Goal: Transaction & Acquisition: Purchase product/service

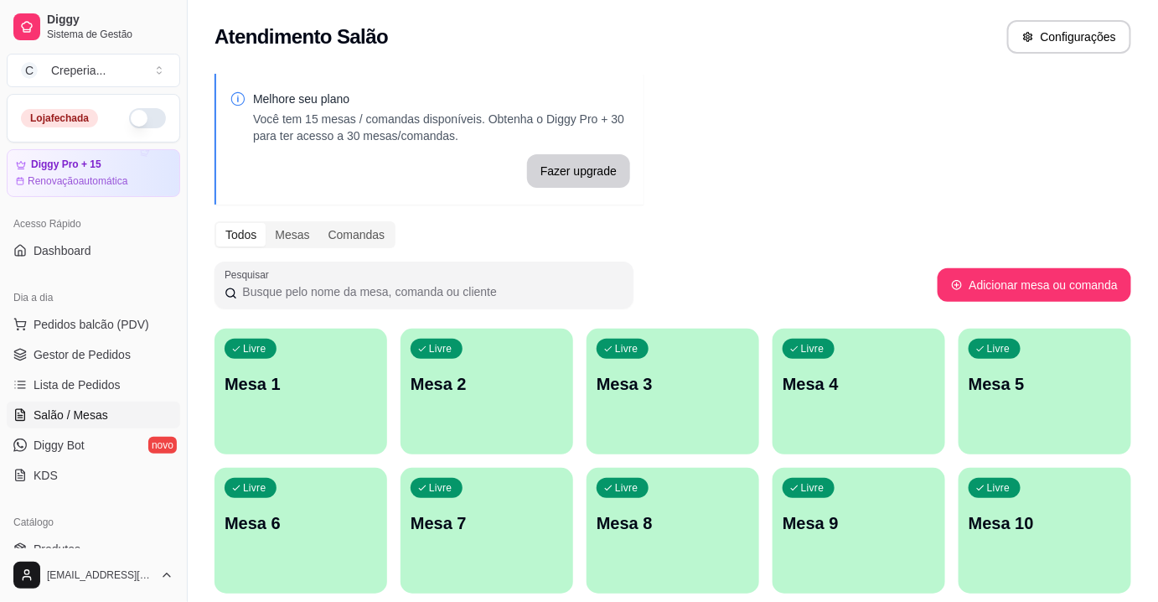
click at [651, 382] on p "Mesa 3" at bounding box center [672, 383] width 152 height 23
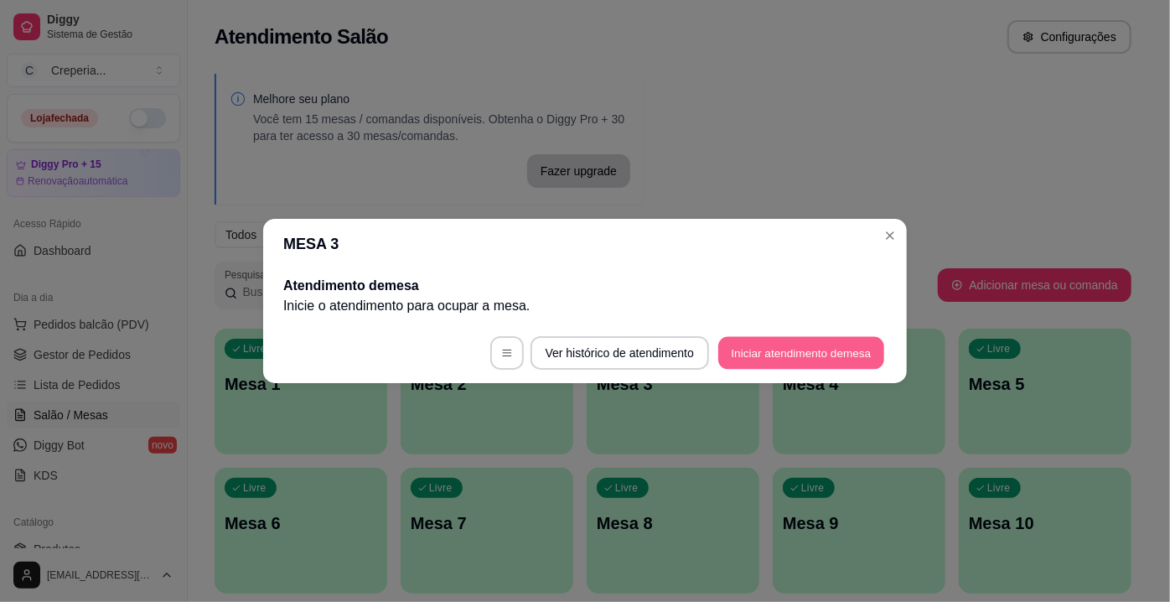
click at [751, 354] on button "Iniciar atendimento de mesa" at bounding box center [801, 353] width 166 height 33
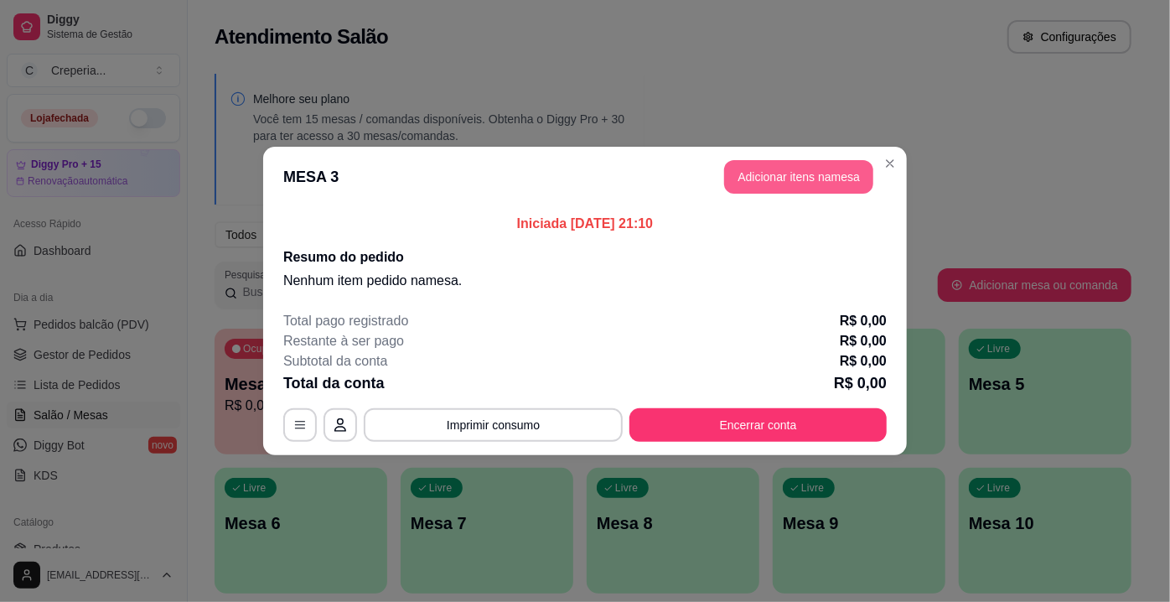
click at [777, 164] on button "Adicionar itens na mesa" at bounding box center [798, 177] width 149 height 34
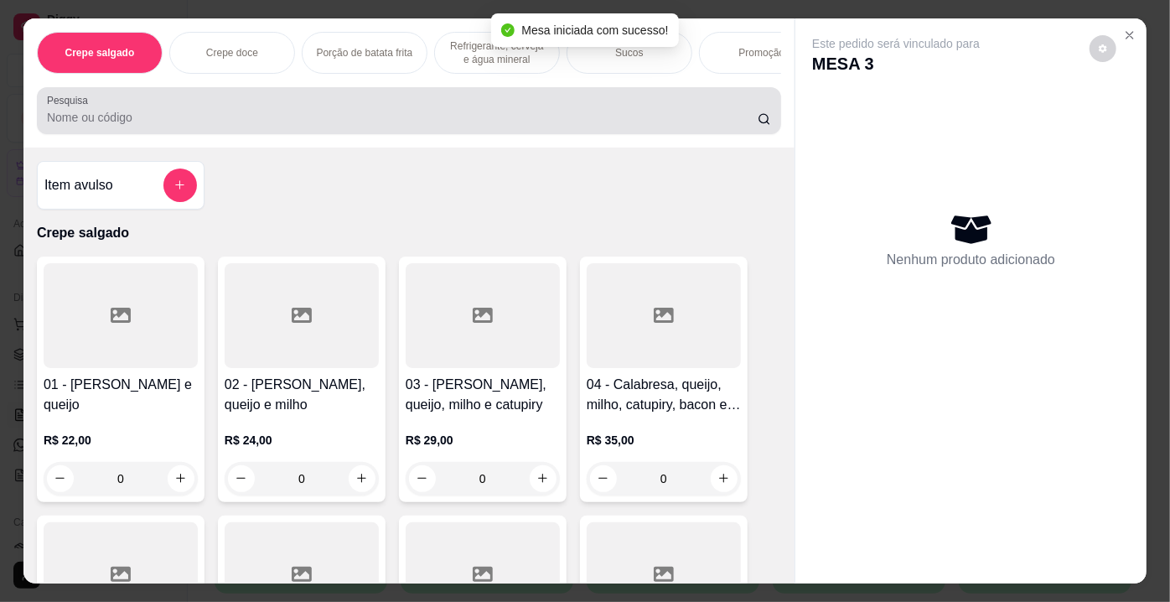
click at [159, 124] on input "Pesquisa" at bounding box center [402, 117] width 710 height 17
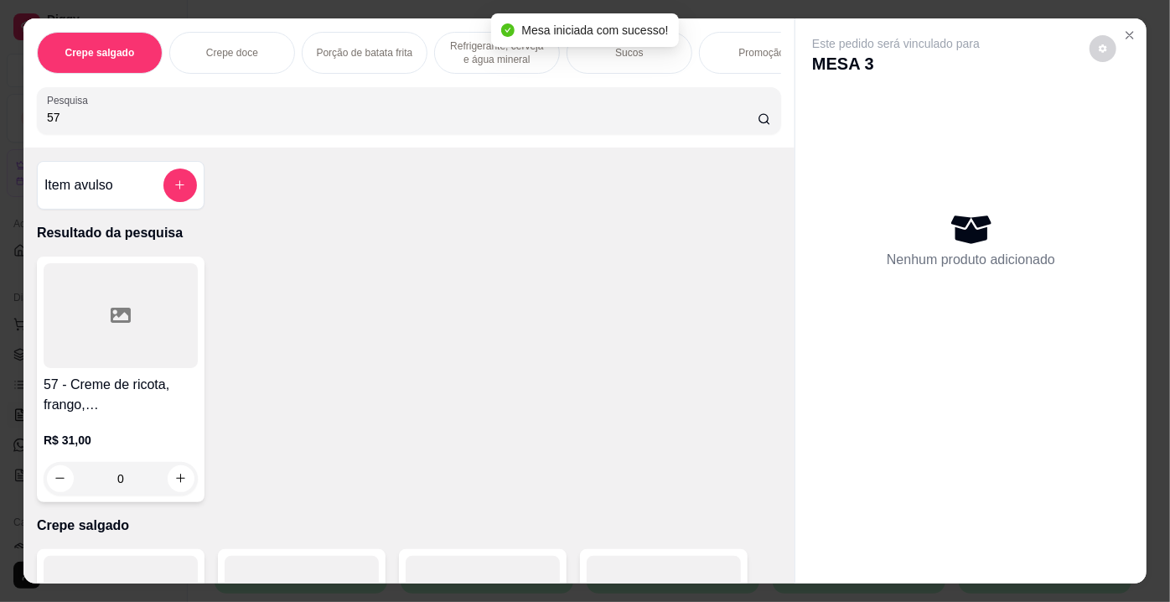
type input "57"
click at [137, 333] on div at bounding box center [121, 315] width 154 height 105
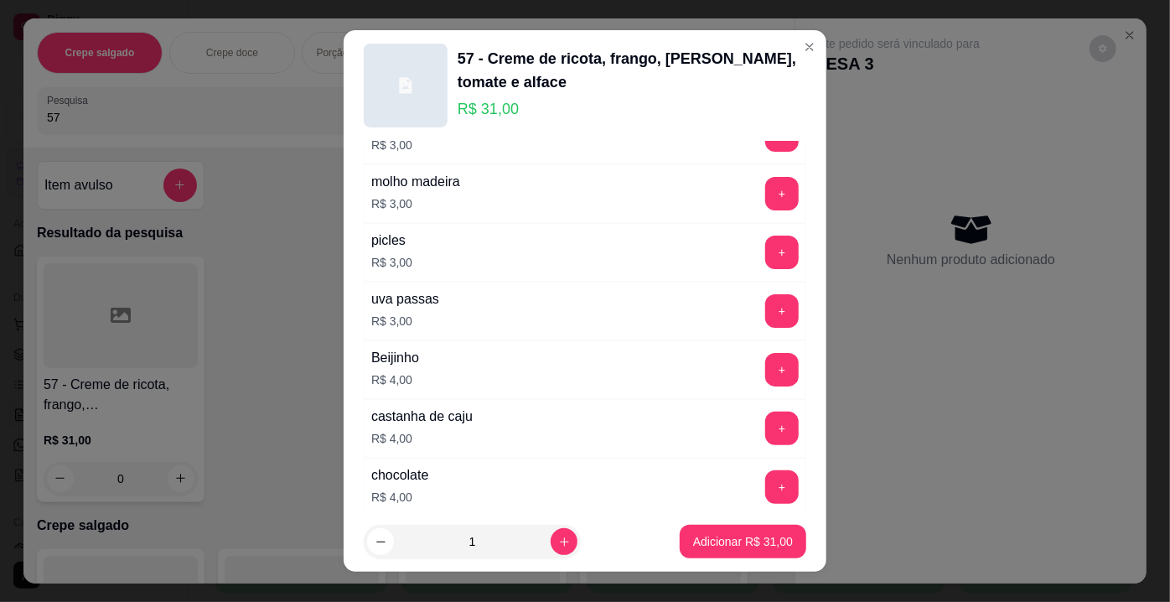
scroll to position [1371, 0]
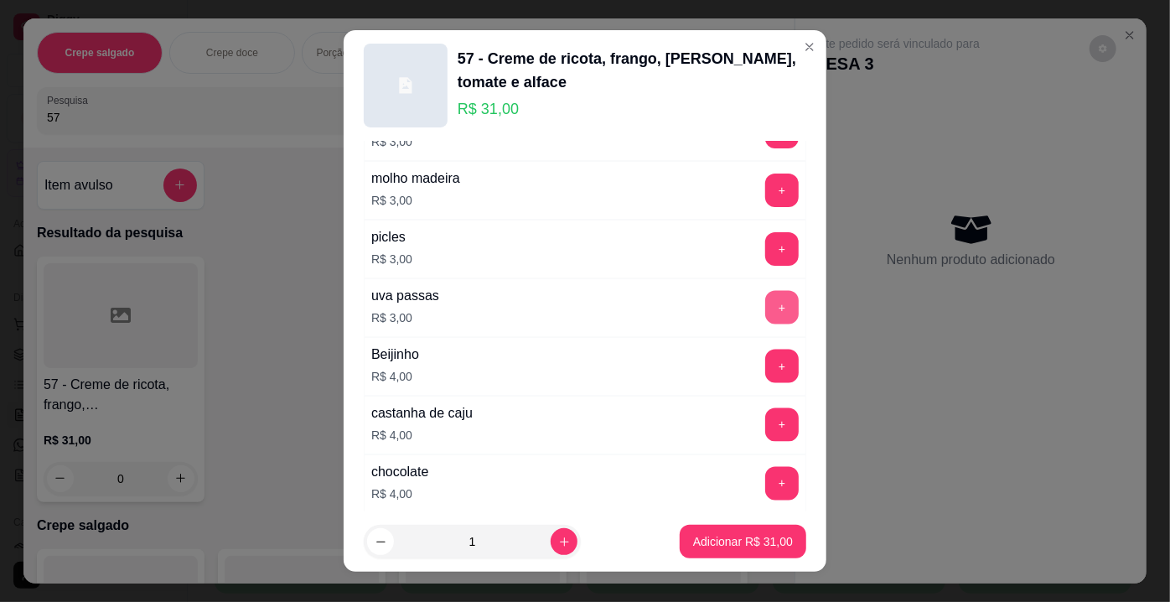
click at [765, 292] on button "+" at bounding box center [782, 308] width 34 height 34
click at [692, 526] on button "Adicionar R$ 34,00" at bounding box center [742, 541] width 127 height 34
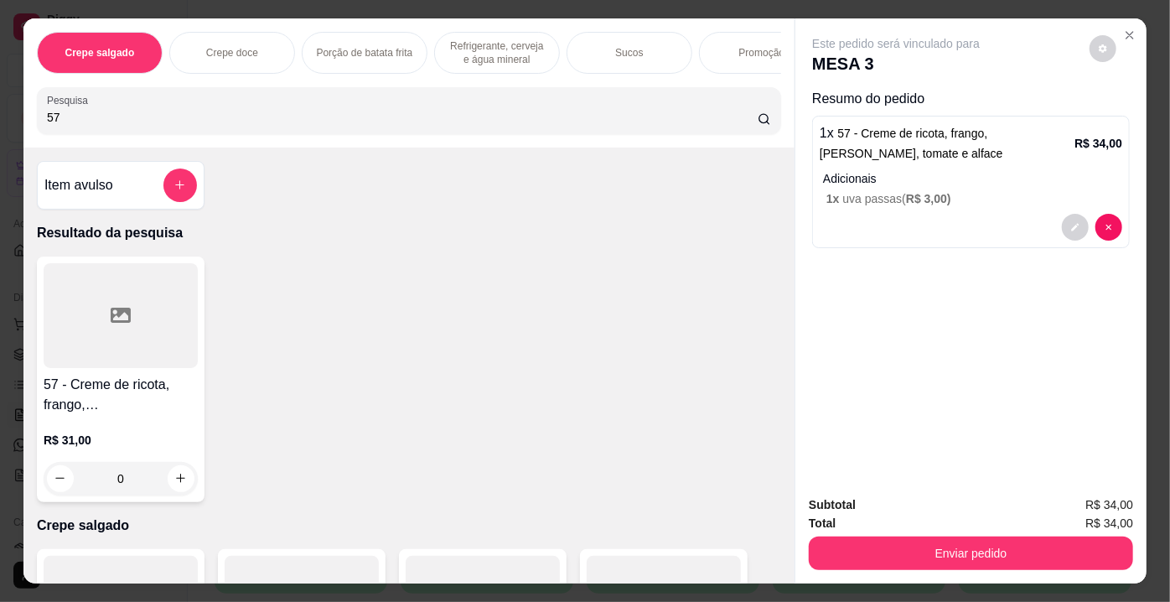
drag, startPoint x: 53, startPoint y: 121, endPoint x: 1, endPoint y: 97, distance: 57.3
click at [0, 109] on div "Crepe salgado Crepe doce Porção de batata frita Refrigerante, cerveja e água mi…" at bounding box center [585, 301] width 1170 height 602
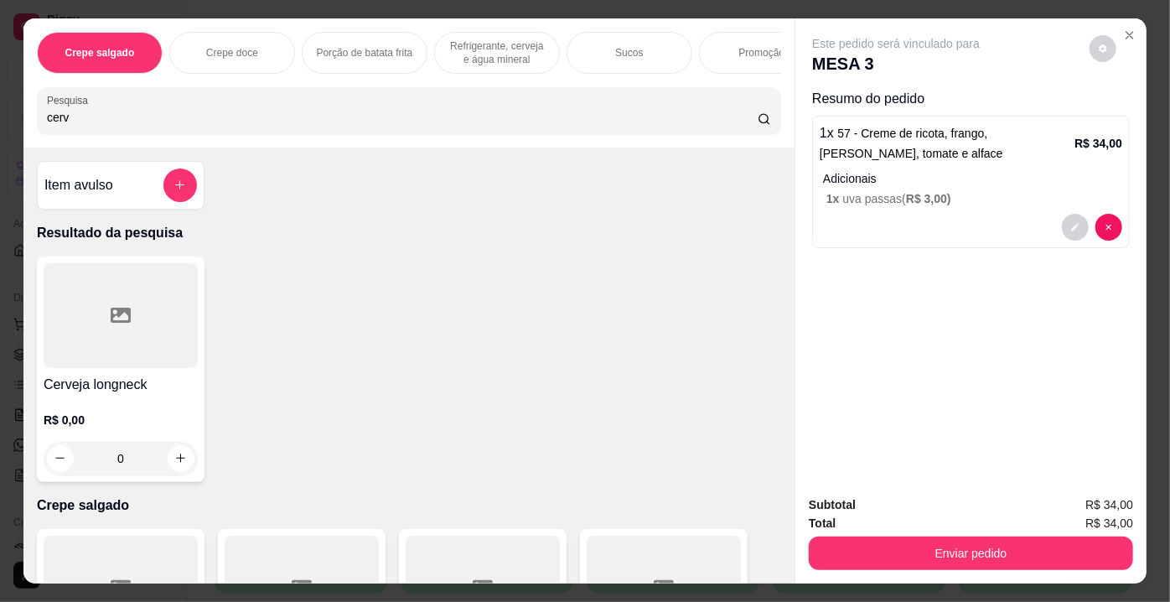
type input "cerv"
click at [127, 338] on div at bounding box center [121, 315] width 154 height 105
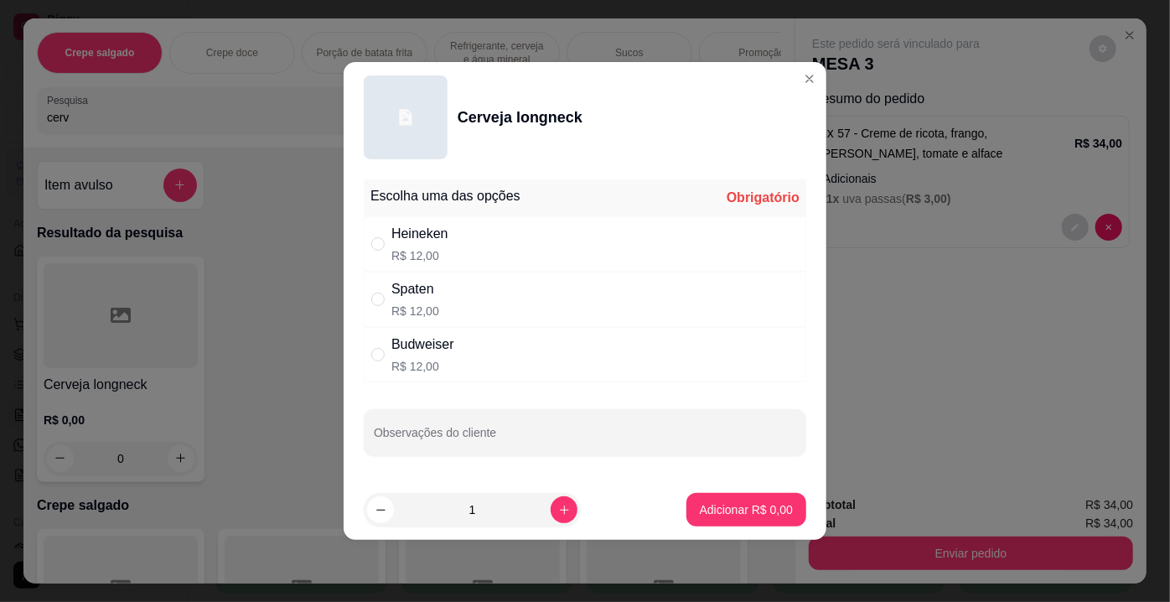
drag, startPoint x: 435, startPoint y: 237, endPoint x: 522, endPoint y: 294, distance: 104.1
click at [436, 237] on div "Heineken" at bounding box center [419, 234] width 57 height 20
radio input "true"
click at [725, 510] on p "Adicionar R$ 12,00" at bounding box center [743, 509] width 100 height 17
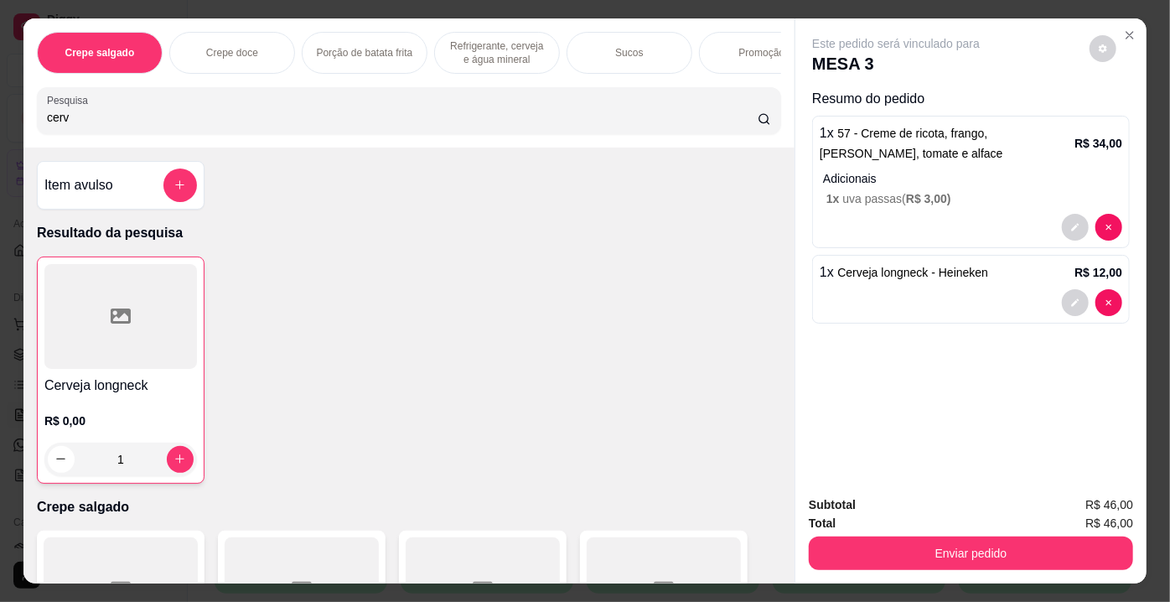
type input "1"
drag, startPoint x: 178, startPoint y: 132, endPoint x: 0, endPoint y: 115, distance: 179.3
click at [0, 115] on div "Crepe salgado Crepe doce Porção de batata frita Refrigerante, cerveja e água mi…" at bounding box center [585, 301] width 1170 height 602
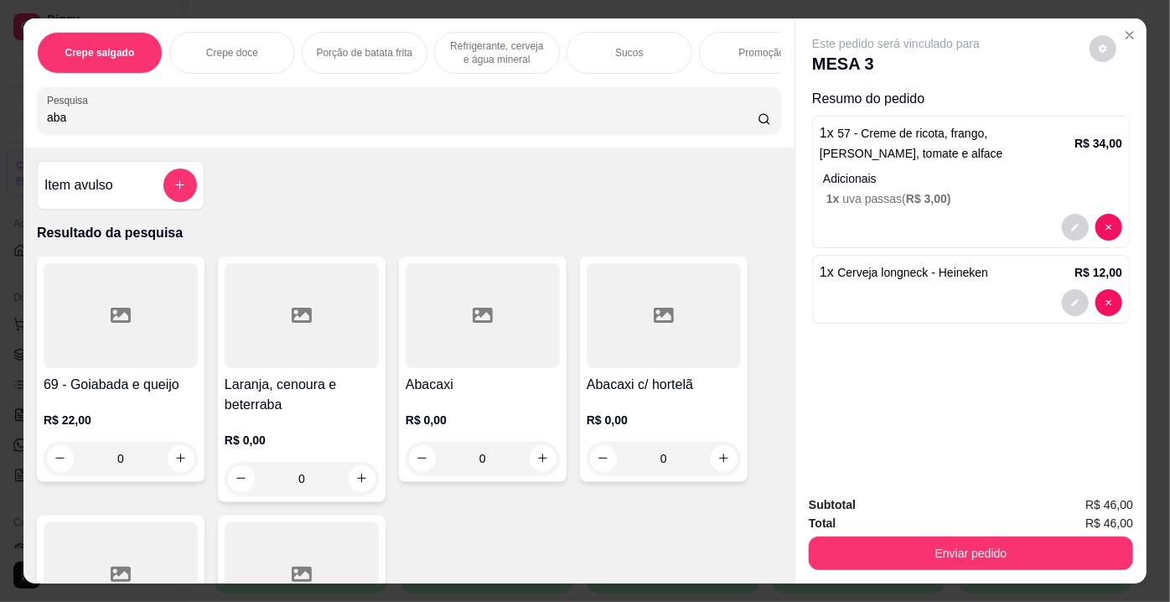
type input "aba"
click at [664, 347] on div at bounding box center [663, 315] width 154 height 105
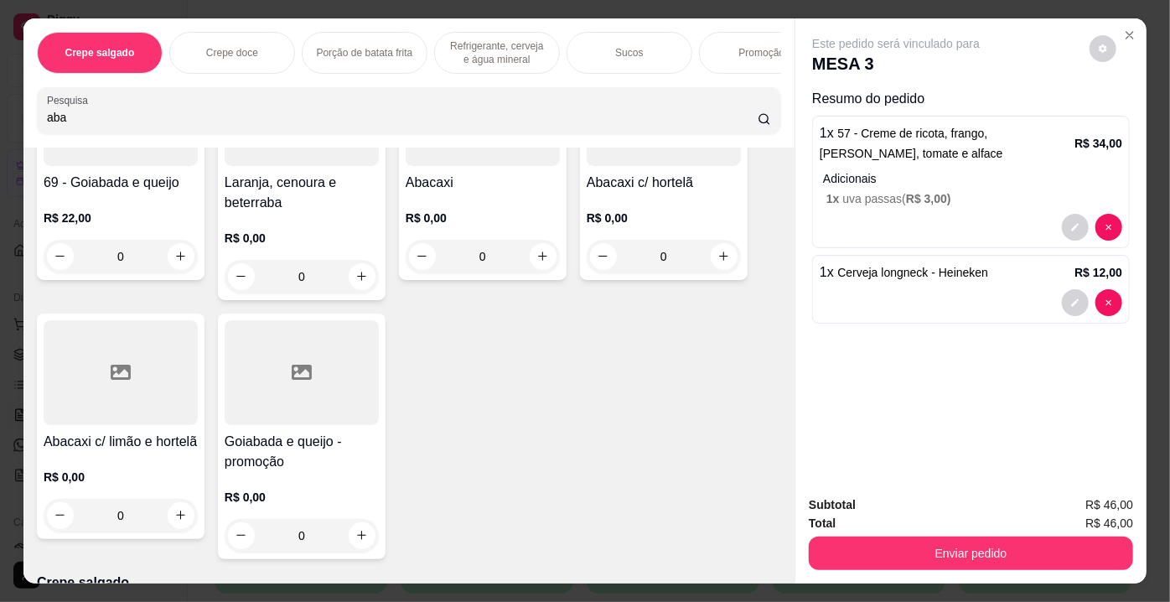
scroll to position [228, 0]
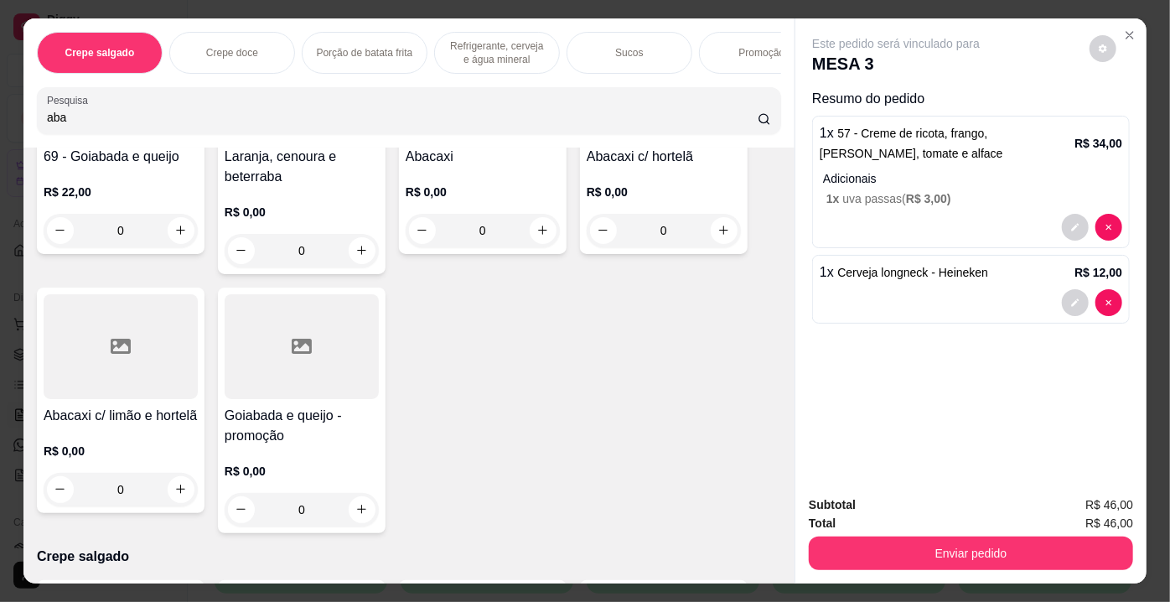
click at [127, 377] on div at bounding box center [121, 346] width 154 height 105
click at [450, 264] on div "500 ml R$ 10,00" at bounding box center [585, 271] width 442 height 55
radio input "true"
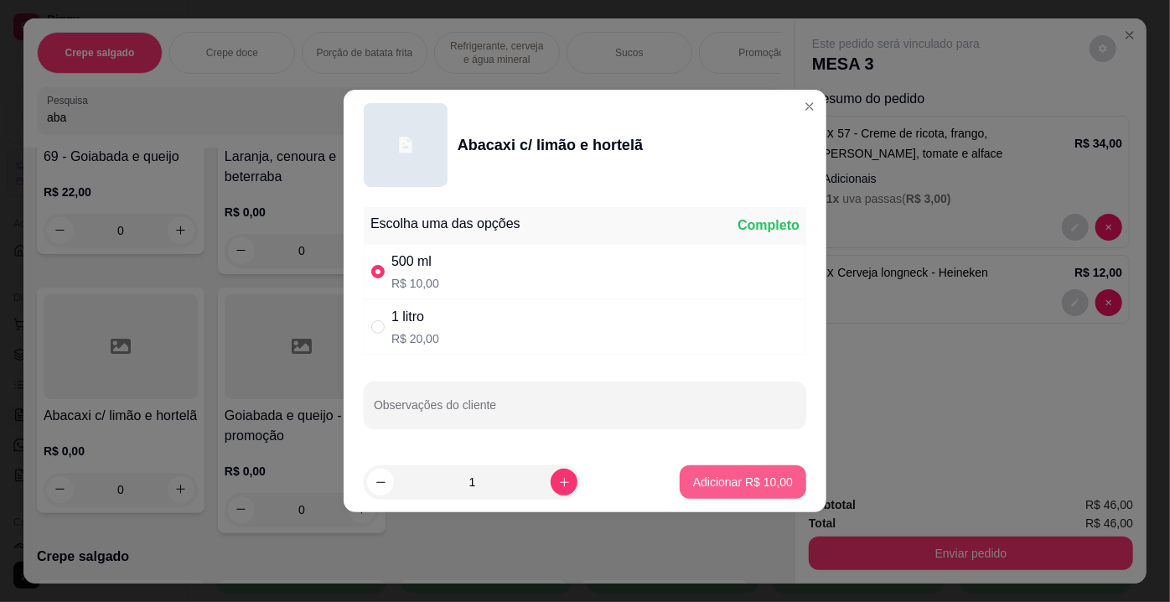
click at [768, 479] on p "Adicionar R$ 10,00" at bounding box center [743, 481] width 100 height 17
type input "1"
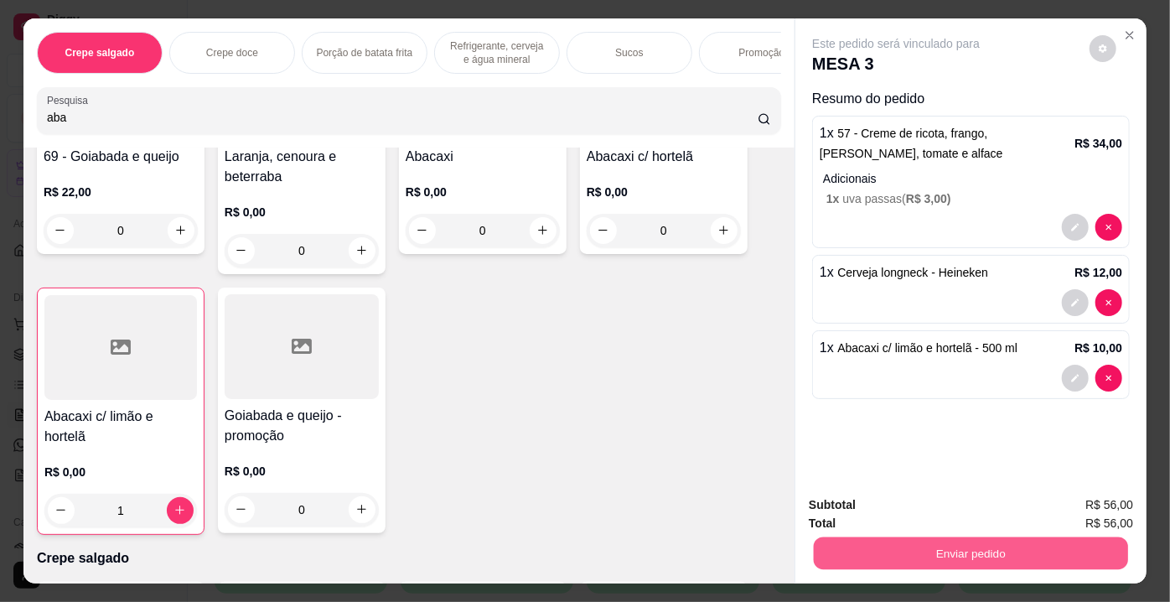
click at [962, 541] on button "Enviar pedido" at bounding box center [970, 553] width 314 height 33
click at [1084, 514] on button "Enviar pedido" at bounding box center [1090, 506] width 92 height 31
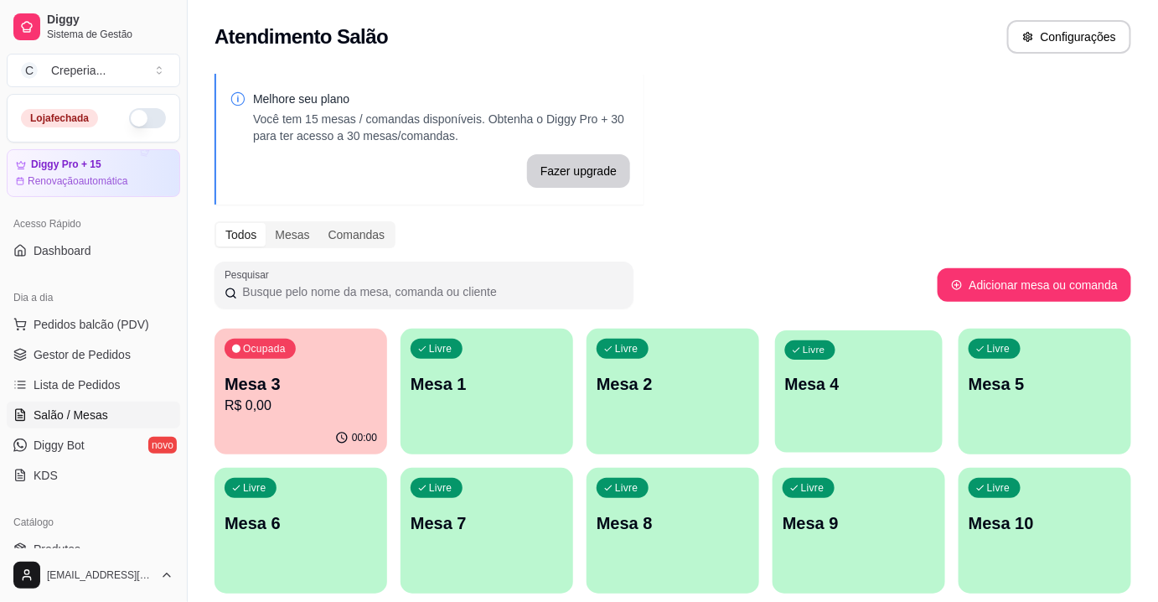
click at [849, 362] on div "Livre Mesa 4" at bounding box center [859, 381] width 168 height 102
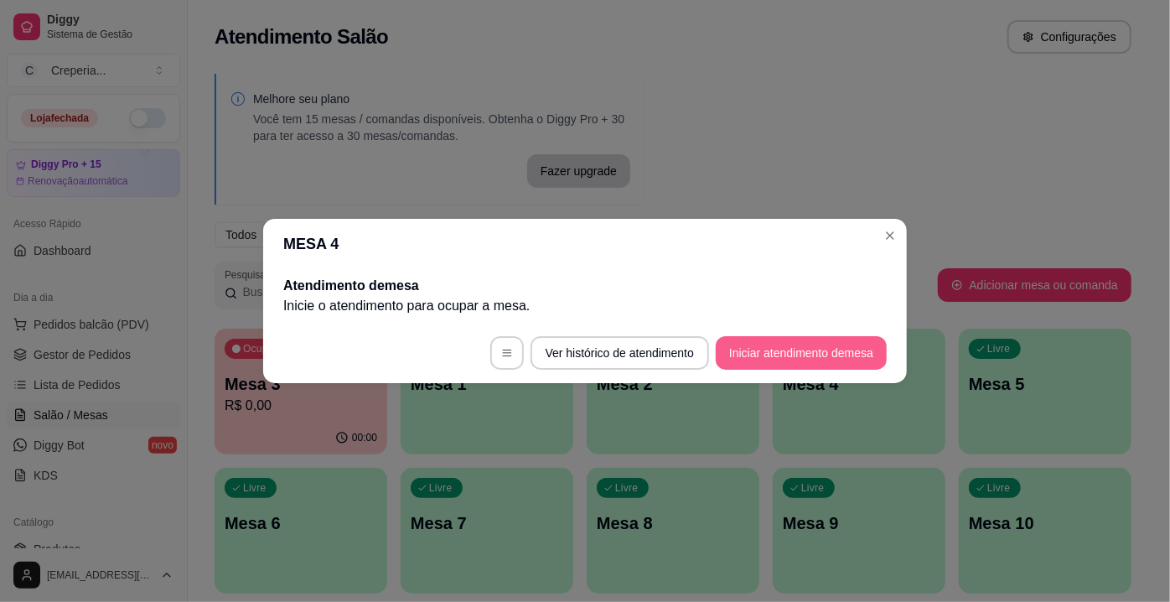
click at [804, 341] on button "Iniciar atendimento de mesa" at bounding box center [800, 353] width 171 height 34
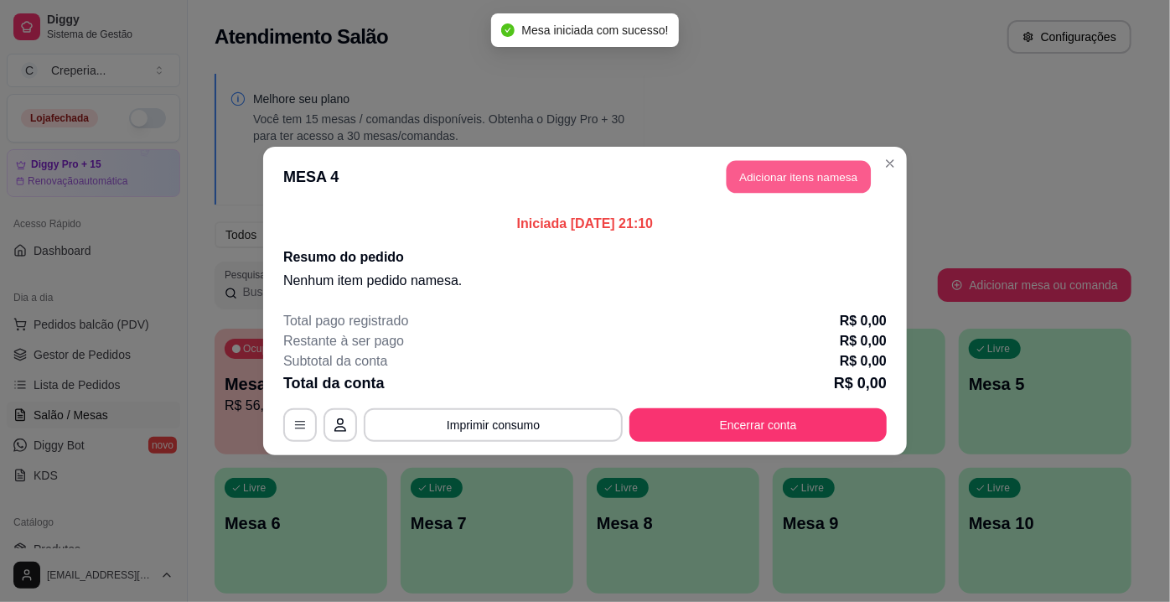
click at [793, 188] on button "Adicionar itens na mesa" at bounding box center [798, 177] width 144 height 33
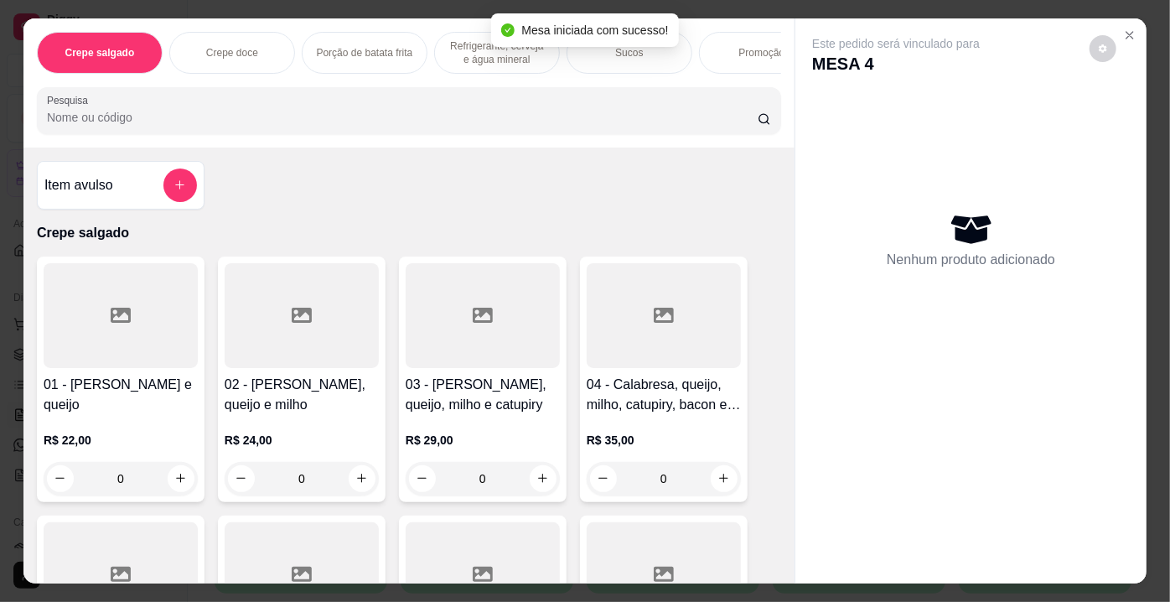
click at [292, 126] on input "Pesquisa" at bounding box center [402, 117] width 710 height 17
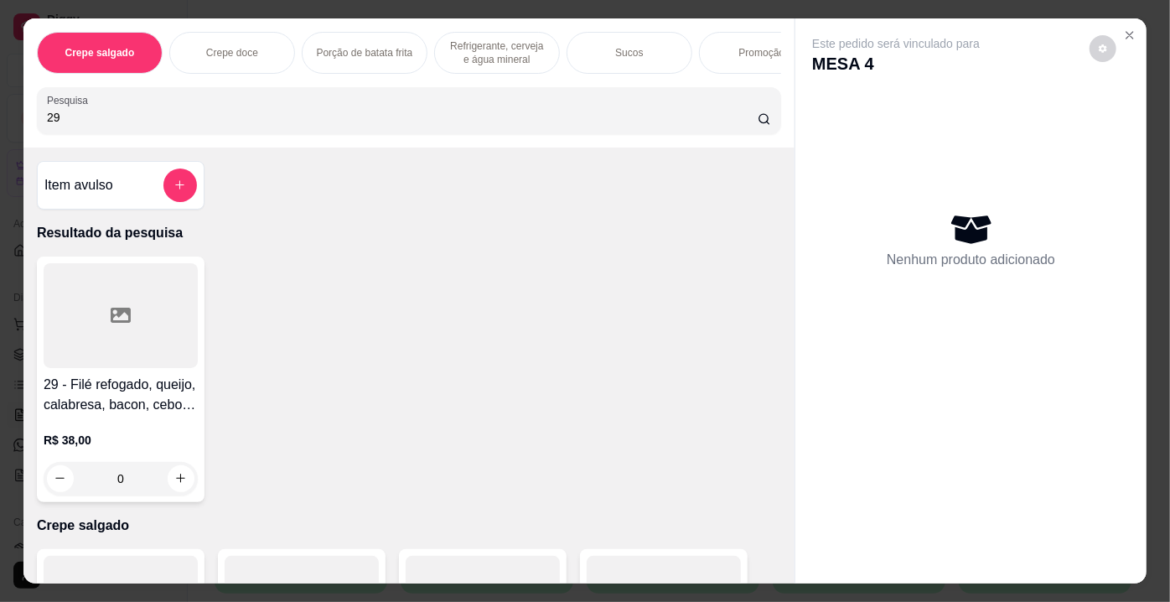
type input "29"
click at [151, 313] on div at bounding box center [121, 315] width 154 height 105
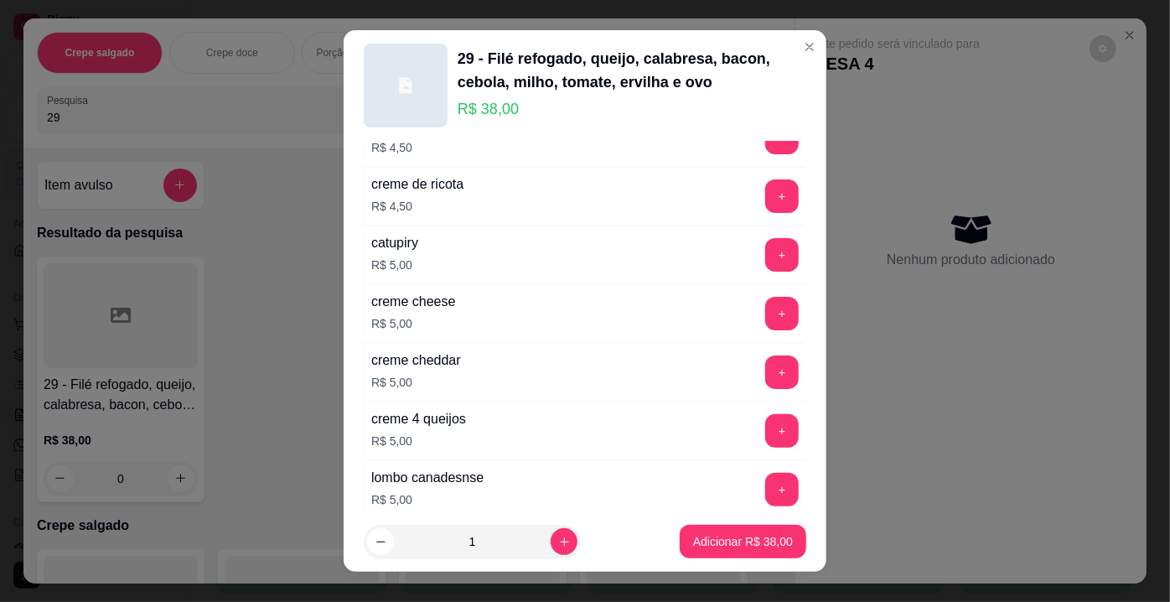
scroll to position [3038, 0]
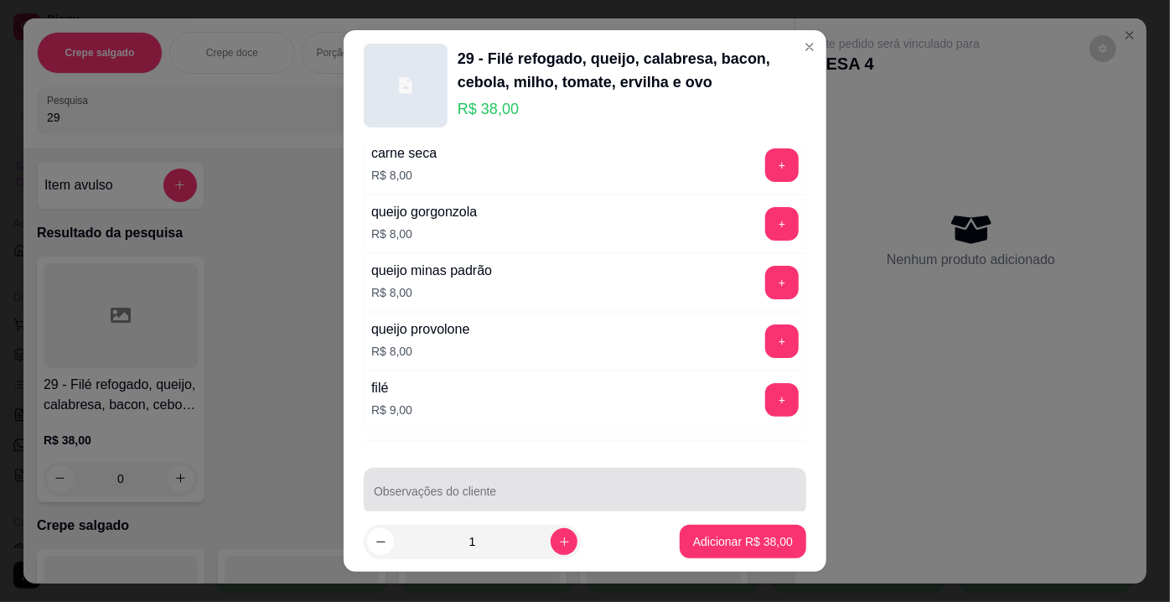
click at [657, 489] on input "Observações do cliente" at bounding box center [585, 497] width 422 height 17
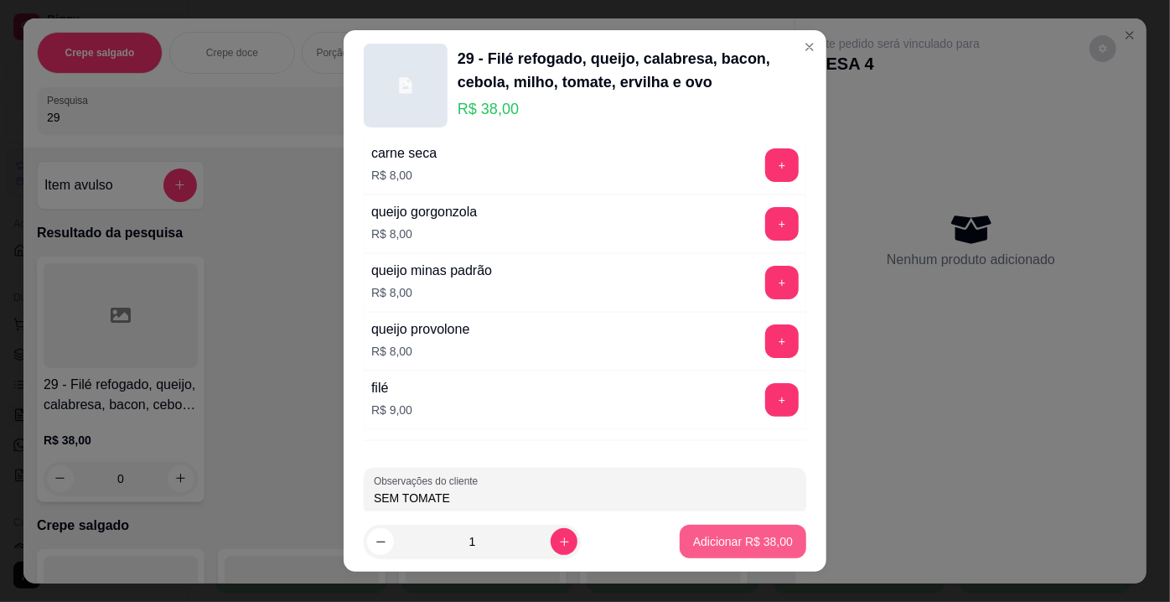
type input "SEM TOMATE"
click at [695, 541] on p "Adicionar R$ 38,00" at bounding box center [743, 541] width 100 height 17
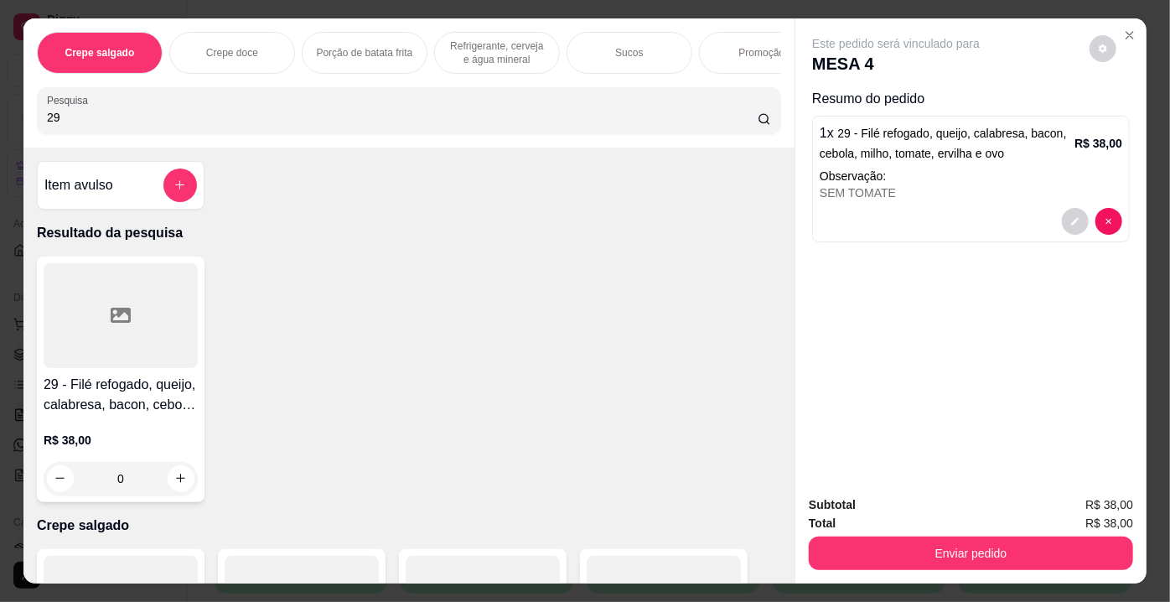
click at [168, 324] on div at bounding box center [121, 315] width 154 height 105
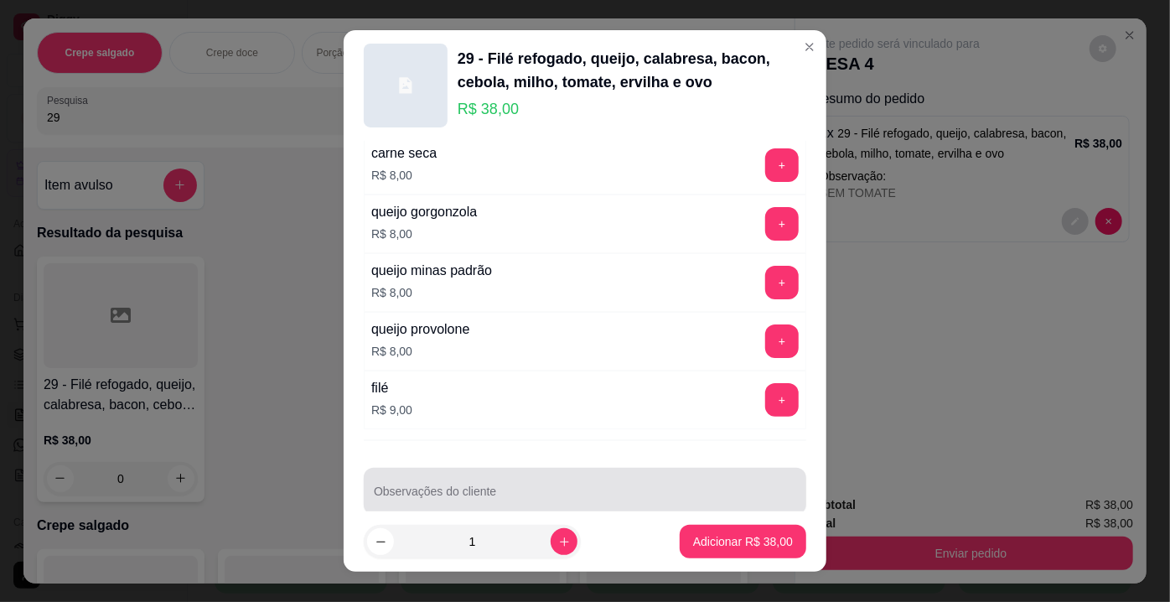
click at [558, 474] on div at bounding box center [585, 491] width 422 height 34
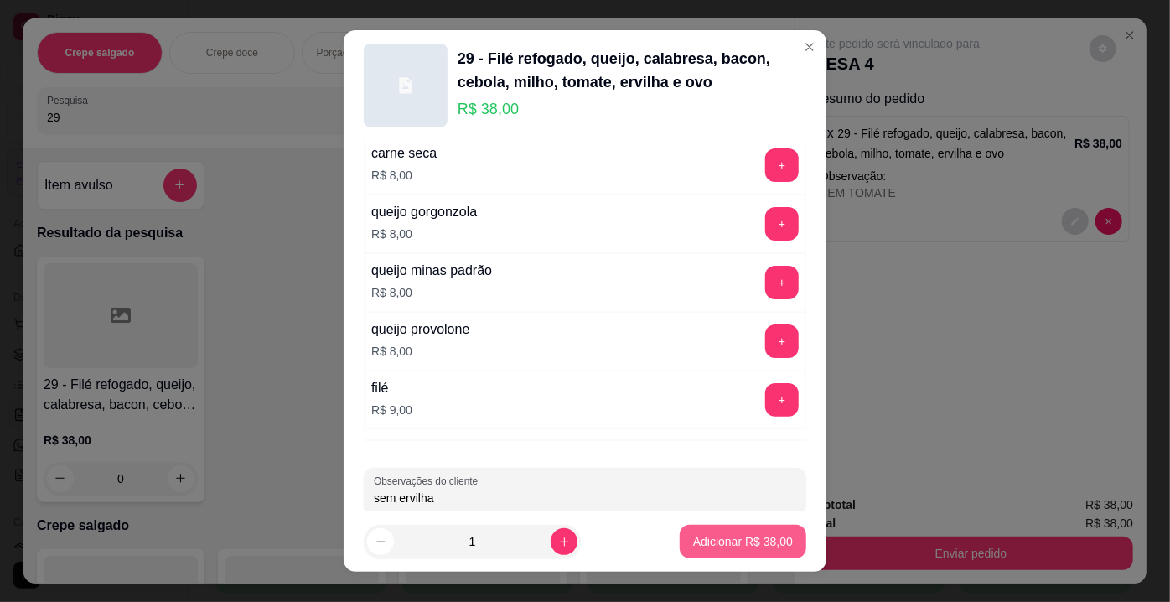
type input "sem ervilha"
click at [701, 537] on p "Adicionar R$ 38,00" at bounding box center [743, 541] width 97 height 16
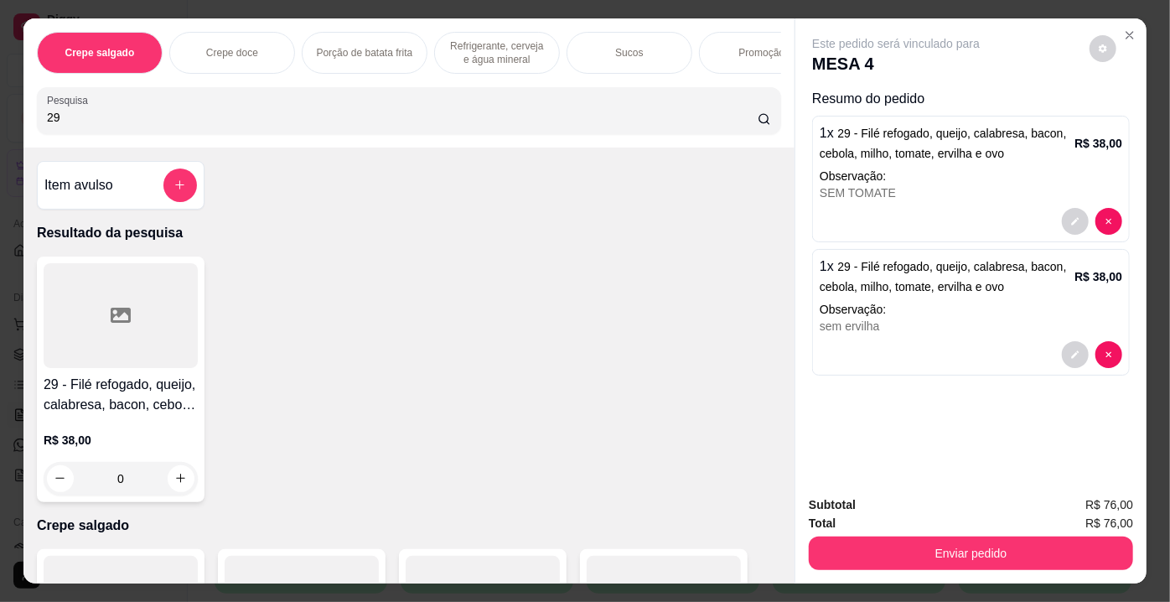
drag, startPoint x: 66, startPoint y: 123, endPoint x: 0, endPoint y: 142, distance: 68.7
click at [0, 142] on div "Crepe salgado Crepe doce Porção de batata frita Refrigerante, cerveja e água mi…" at bounding box center [585, 301] width 1170 height 602
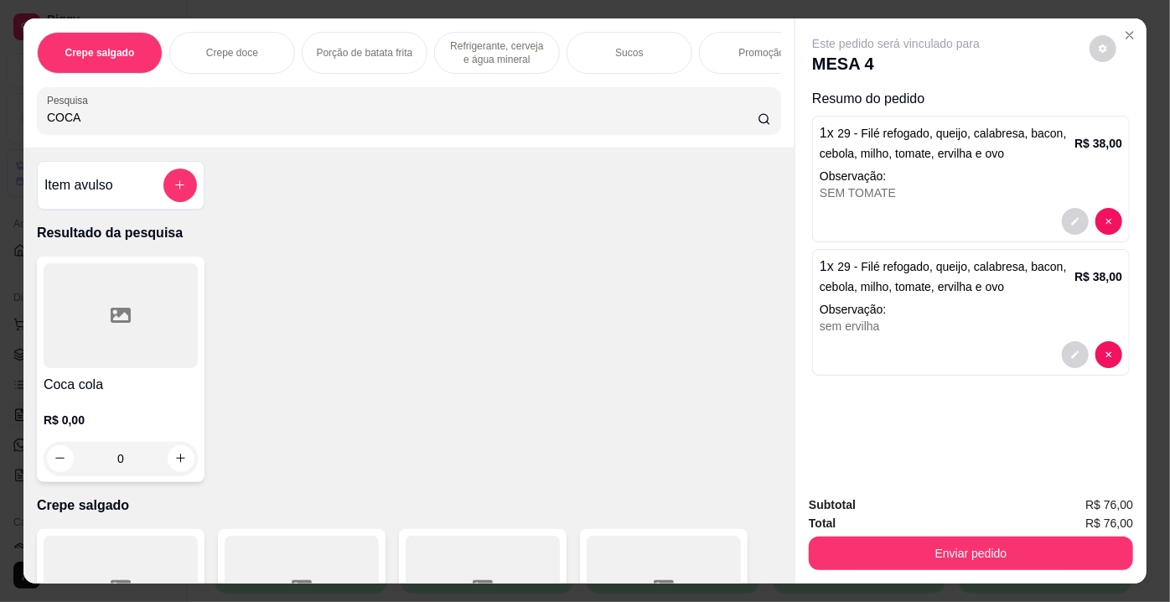
type input "COCA"
click at [67, 330] on div at bounding box center [121, 315] width 154 height 105
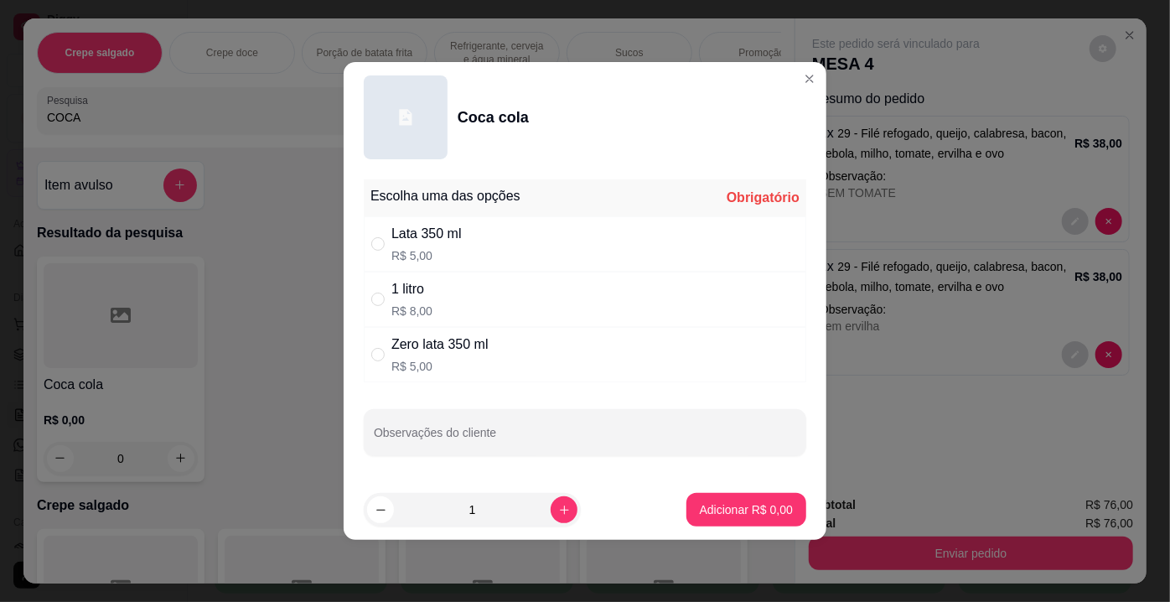
click at [436, 292] on div "1 litro R$ 8,00" at bounding box center [585, 298] width 442 height 55
radio input "true"
click at [720, 498] on button "Adicionar R$ 8,00" at bounding box center [746, 509] width 116 height 33
type input "1"
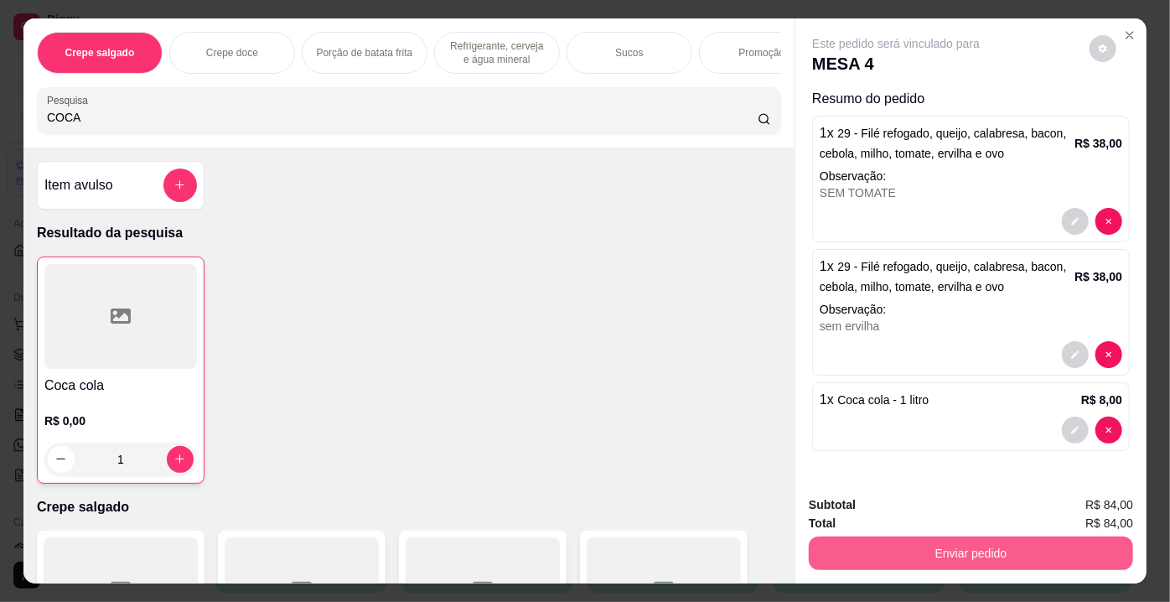
click at [922, 545] on button "Enviar pedido" at bounding box center [970, 553] width 324 height 34
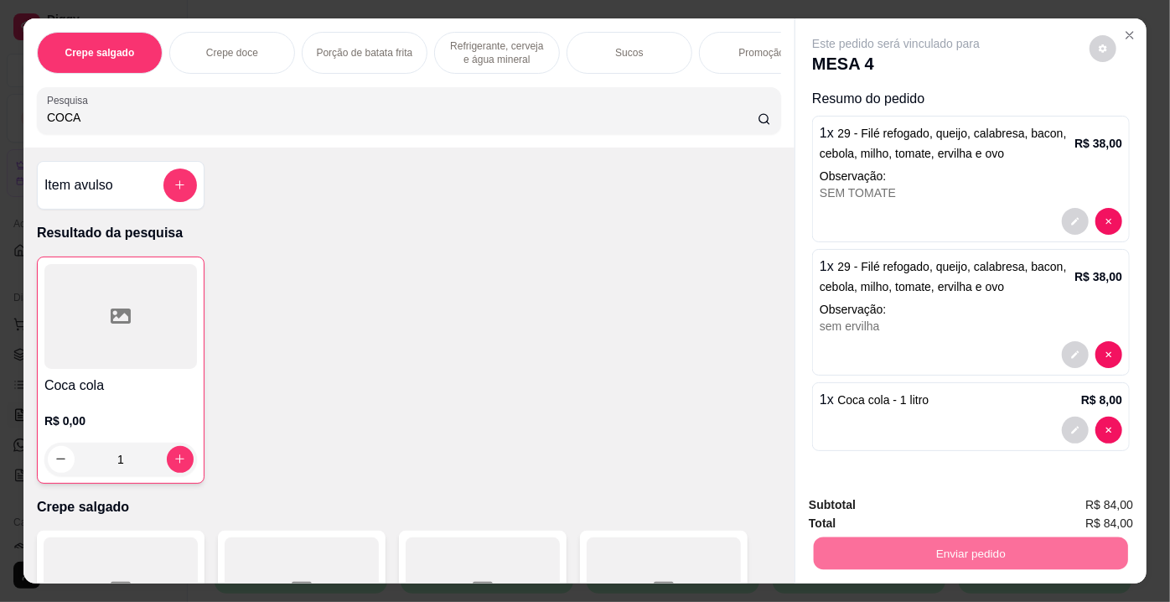
click at [1086, 499] on button "Enviar pedido" at bounding box center [1090, 506] width 92 height 31
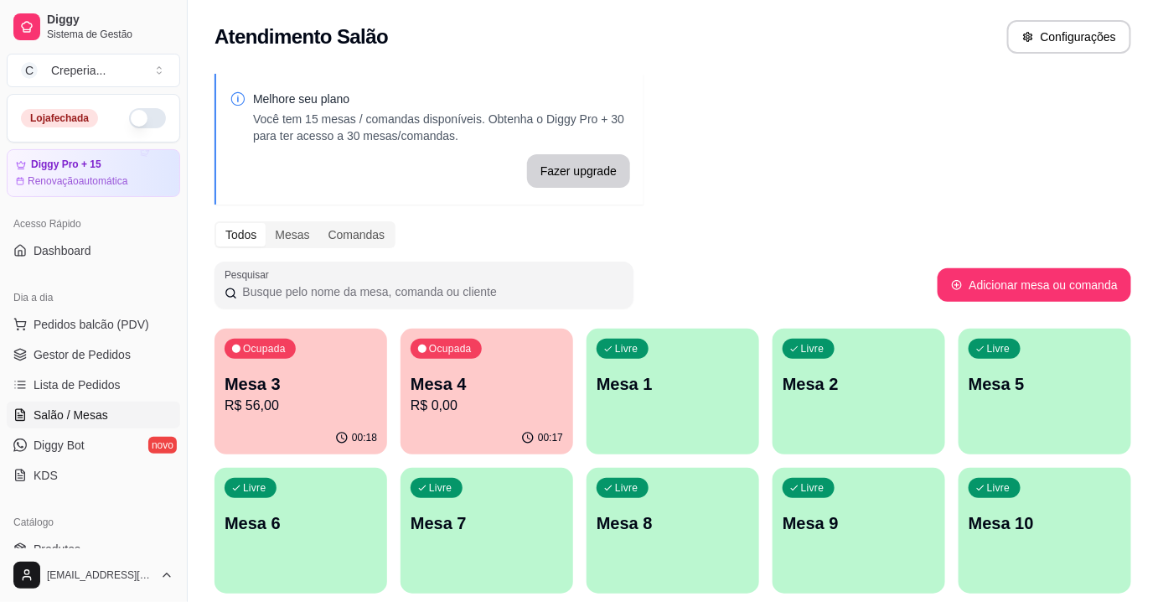
click at [315, 380] on p "Mesa 3" at bounding box center [301, 383] width 152 height 23
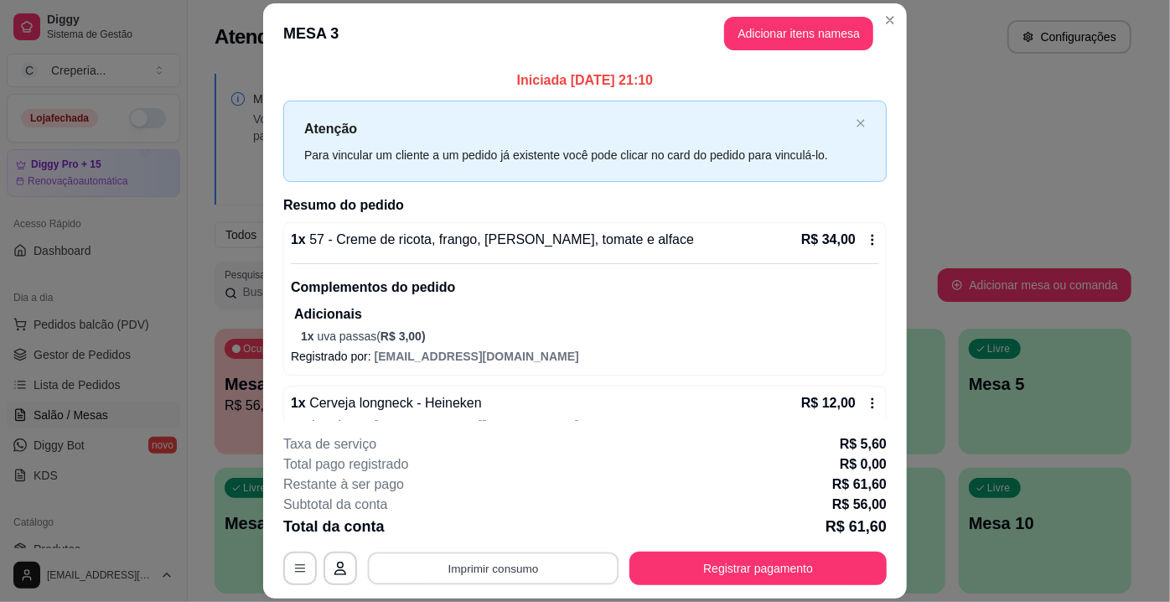
click at [533, 564] on button "Imprimir consumo" at bounding box center [493, 568] width 251 height 33
click at [477, 533] on button "IMPRESSORA" at bounding box center [492, 530] width 117 height 26
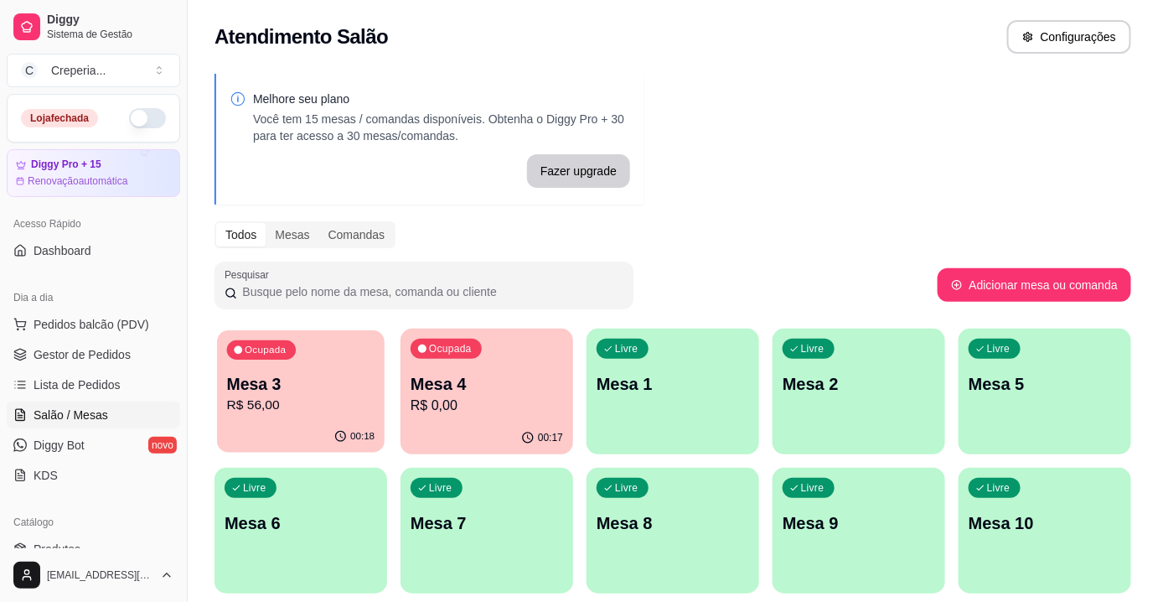
click at [264, 410] on p "R$ 56,00" at bounding box center [301, 404] width 148 height 19
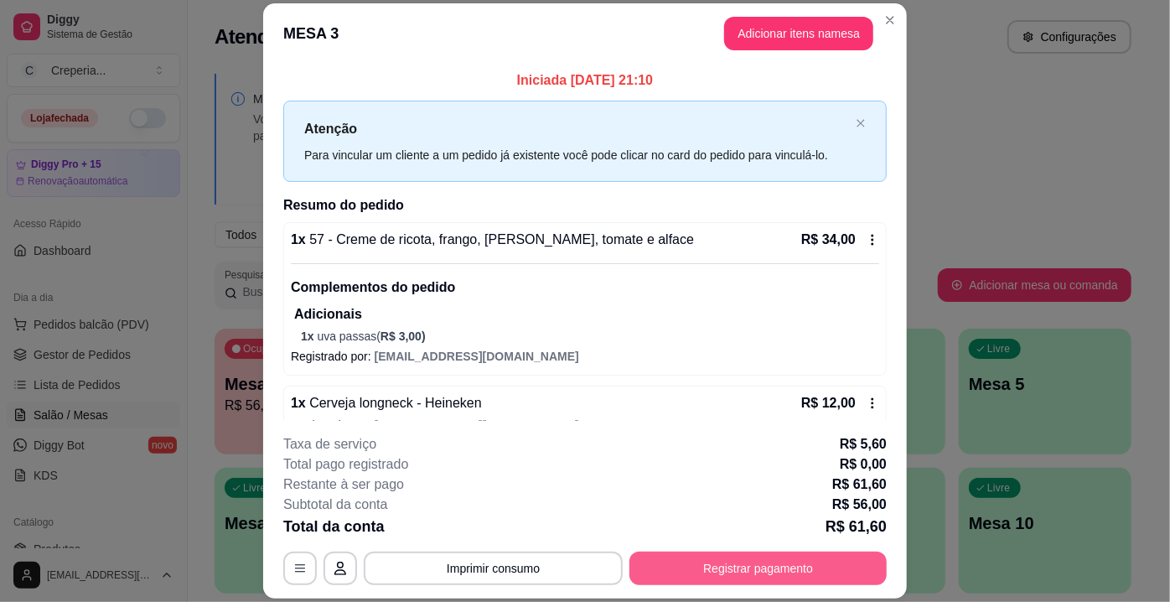
click at [719, 574] on button "Registrar pagamento" at bounding box center [757, 568] width 257 height 34
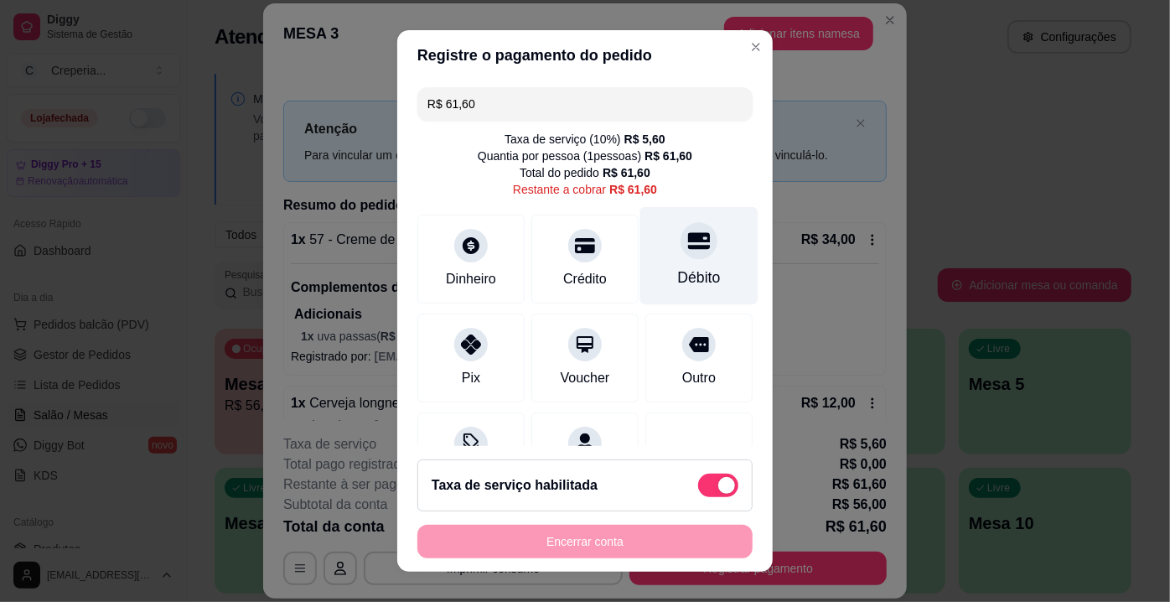
click at [684, 252] on div at bounding box center [698, 240] width 37 height 37
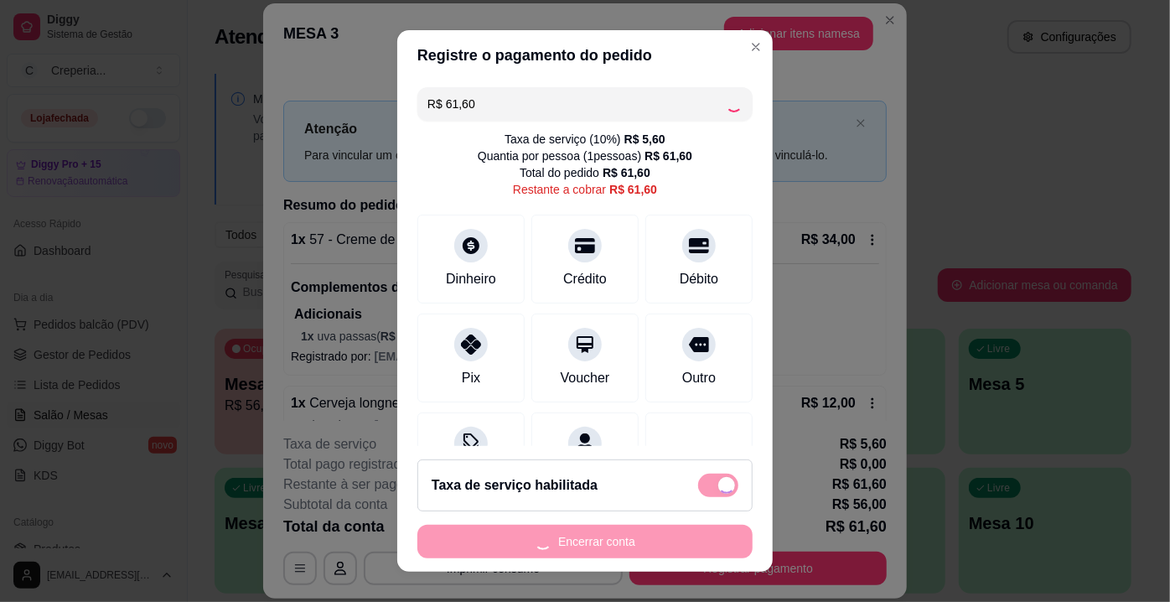
type input "R$ 0,00"
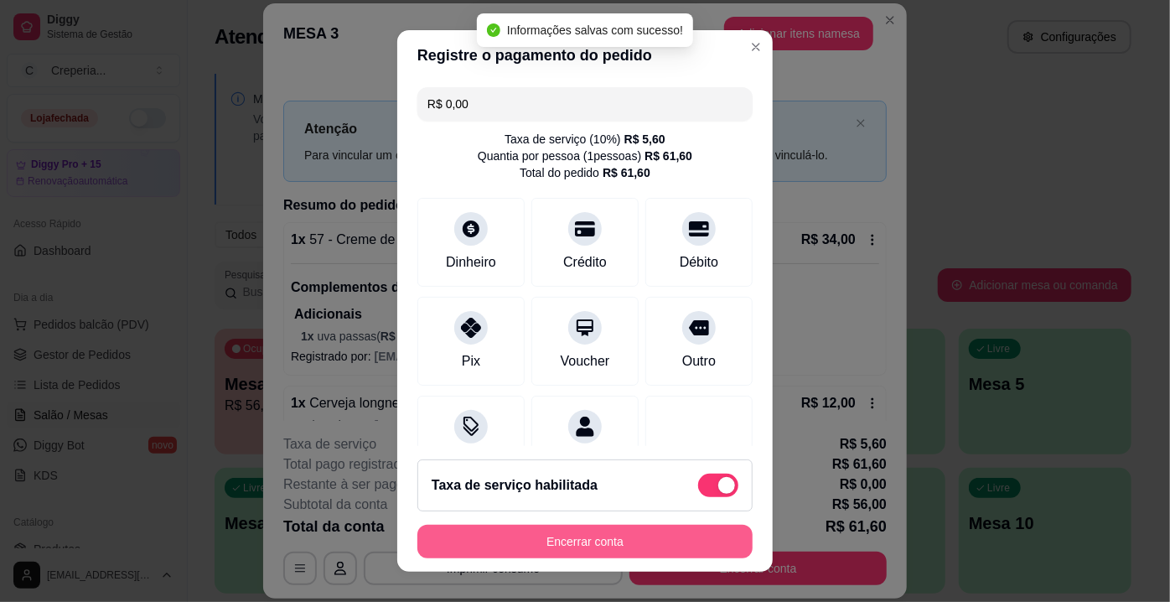
click at [550, 540] on button "Encerrar conta" at bounding box center [584, 541] width 335 height 34
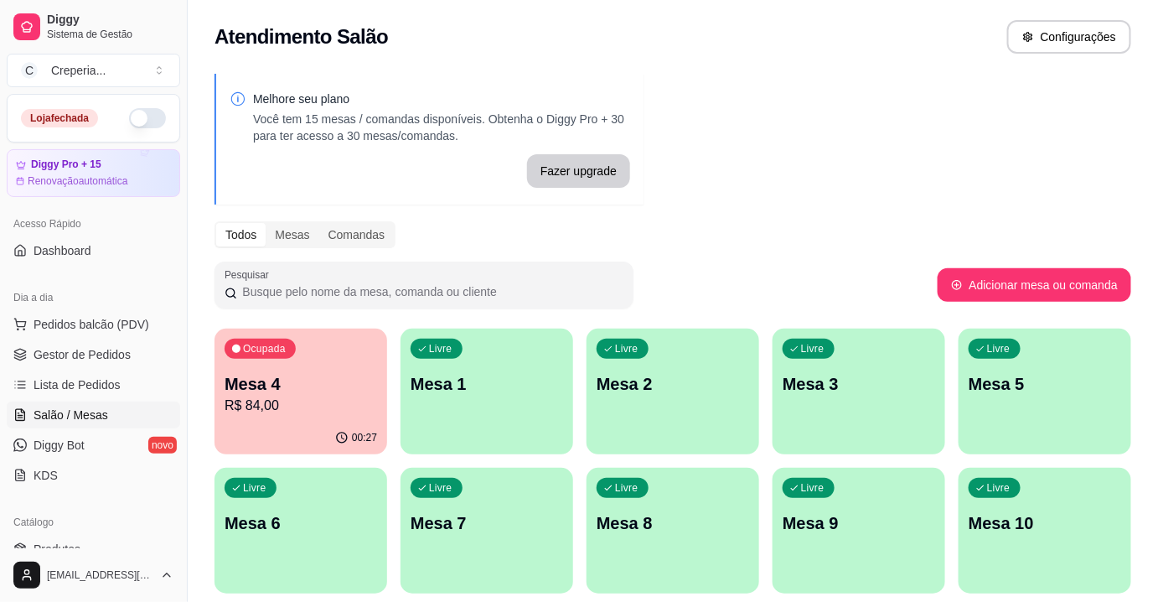
click at [287, 401] on p "R$ 84,00" at bounding box center [301, 405] width 152 height 20
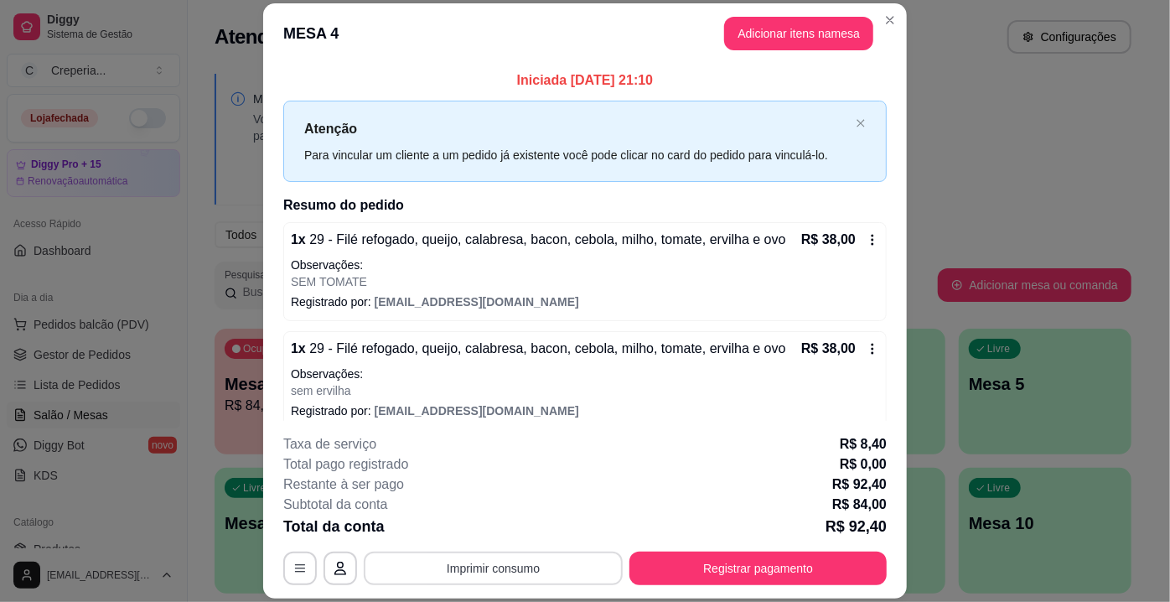
click at [456, 557] on button "Imprimir consumo" at bounding box center [493, 568] width 259 height 34
click at [496, 533] on button "IMPRESSORA" at bounding box center [492, 530] width 121 height 27
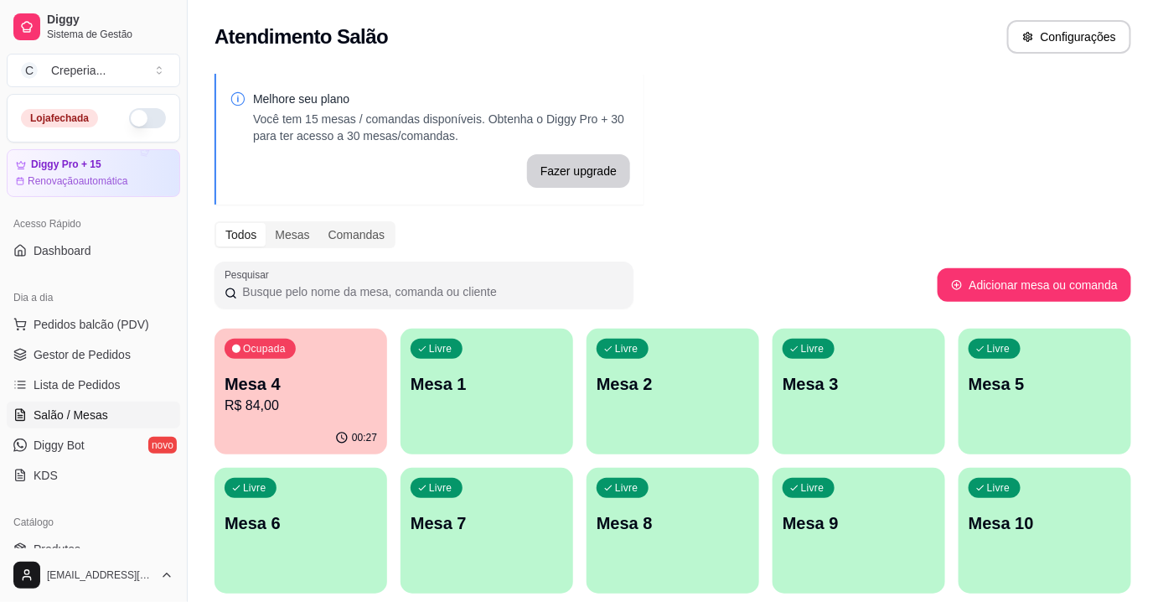
click at [317, 399] on p "R$ 84,00" at bounding box center [301, 405] width 152 height 20
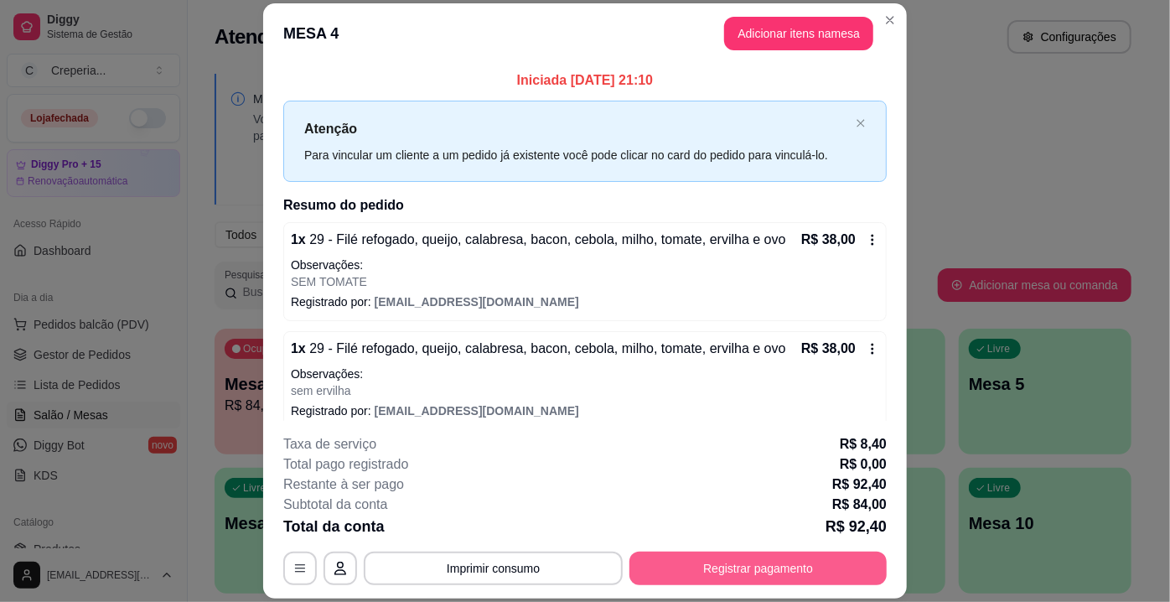
click at [793, 564] on button "Registrar pagamento" at bounding box center [757, 568] width 257 height 34
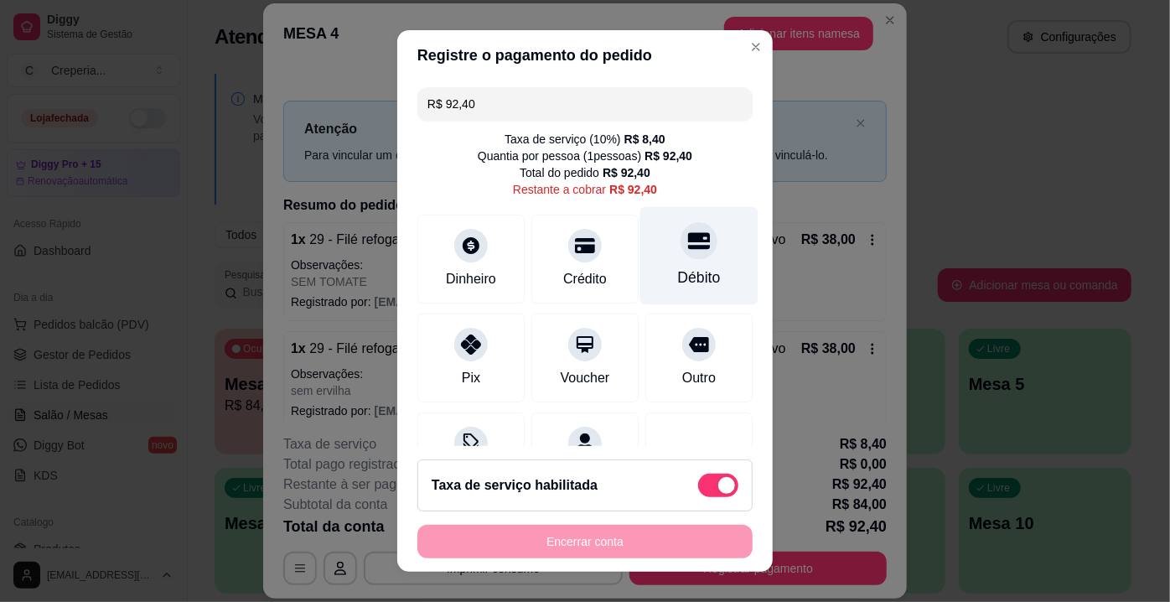
click at [688, 231] on icon at bounding box center [699, 241] width 22 height 22
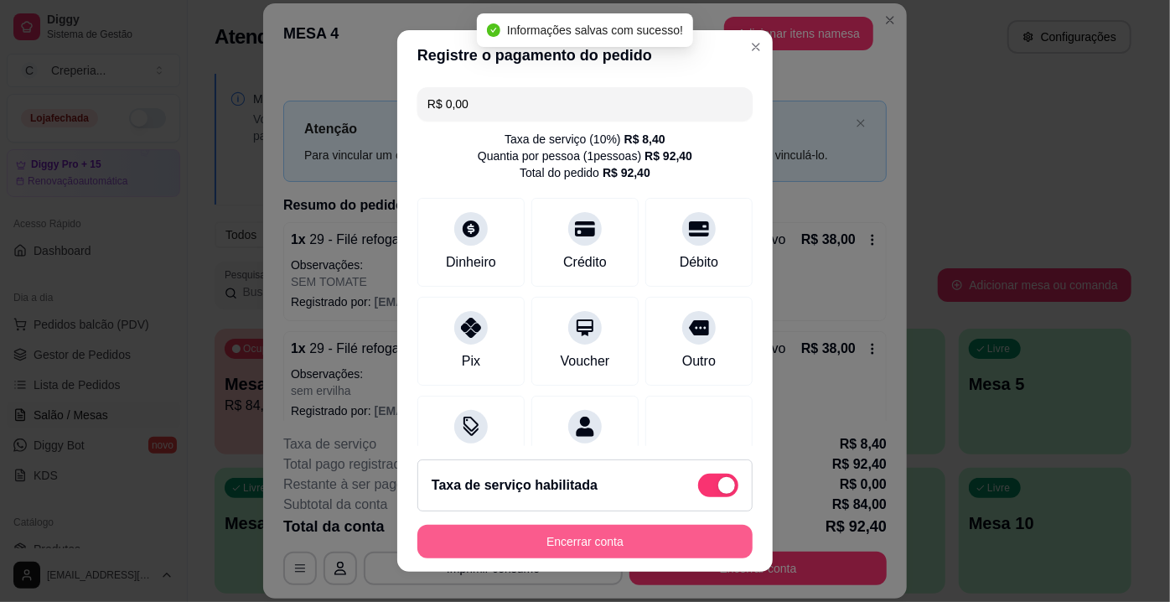
type input "R$ 0,00"
click at [612, 550] on button "Encerrar conta" at bounding box center [584, 541] width 335 height 34
